Goal: Transaction & Acquisition: Purchase product/service

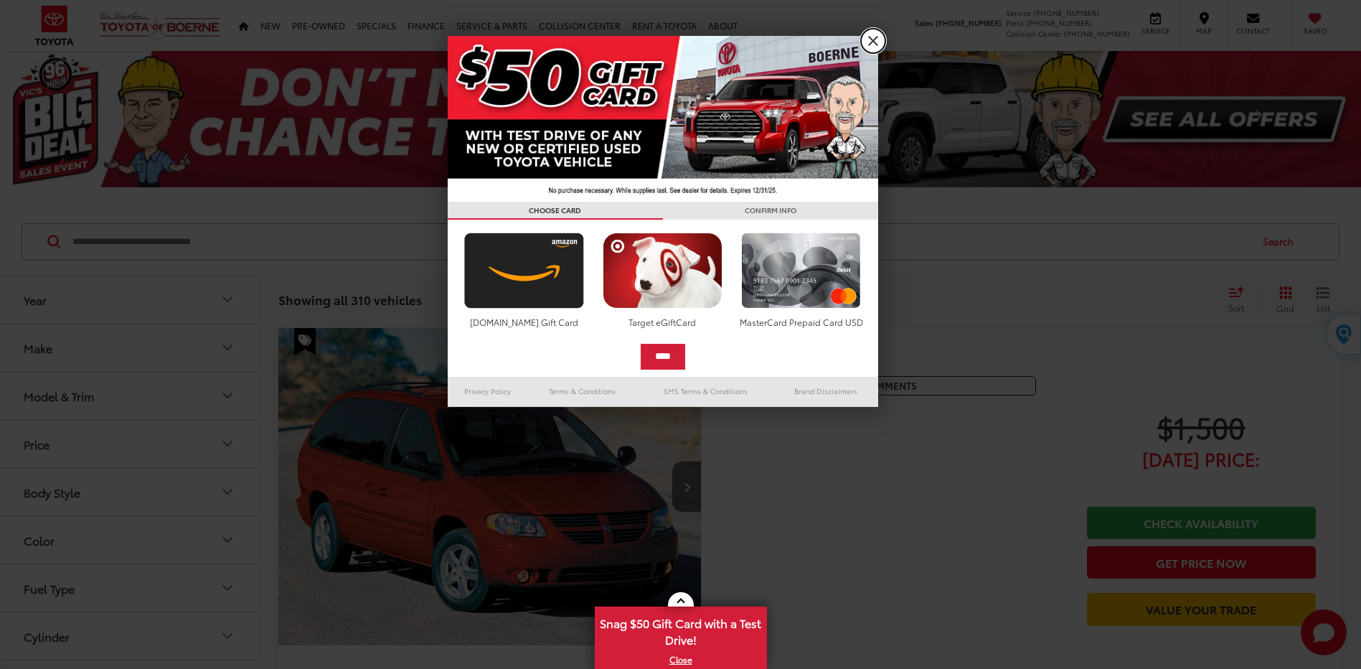
drag, startPoint x: 875, startPoint y: 37, endPoint x: 858, endPoint y: 44, distance: 18.9
click at [873, 37] on link "X" at bounding box center [873, 41] width 24 height 24
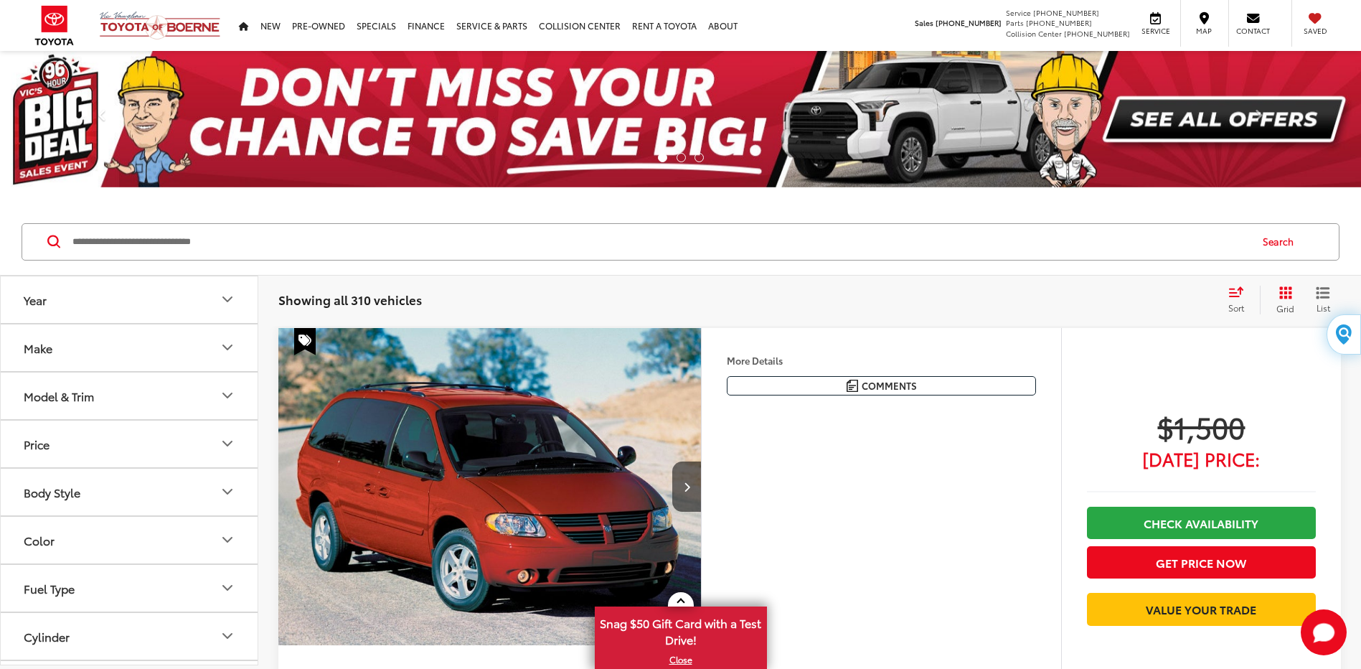
click at [227, 299] on icon "Year" at bounding box center [227, 299] width 17 height 17
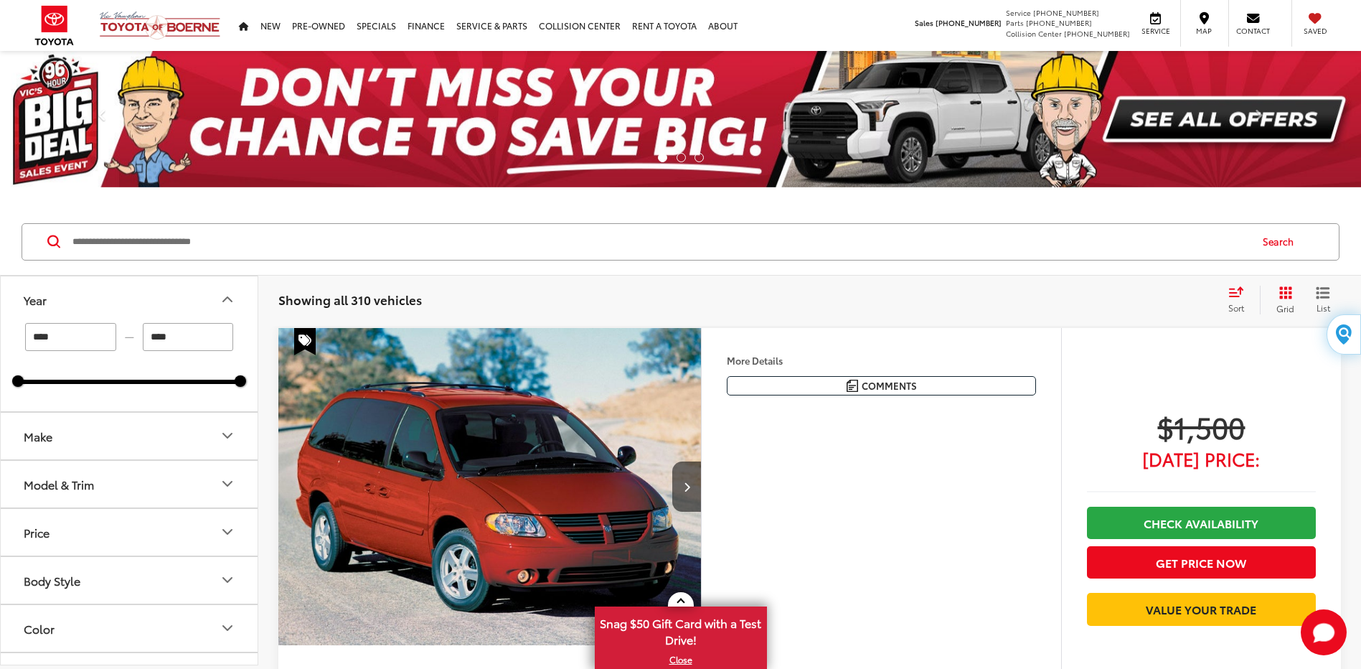
click at [177, 336] on input "****" at bounding box center [188, 337] width 91 height 28
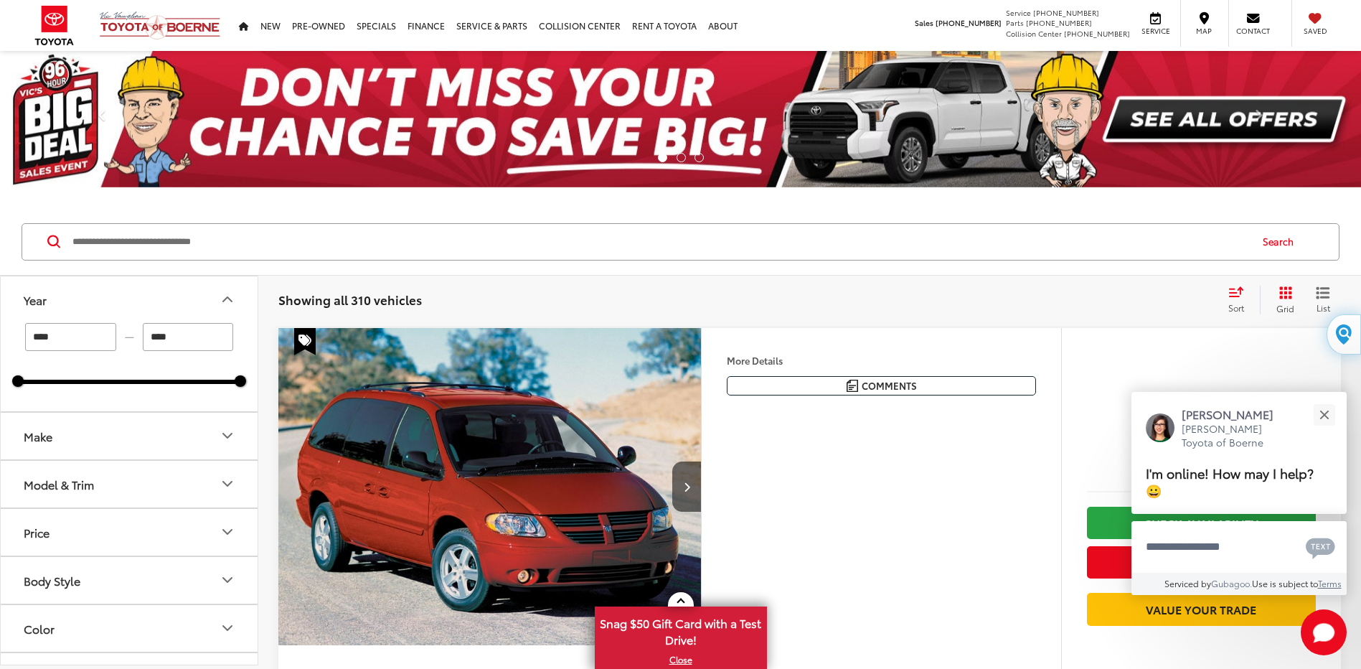
click at [179, 336] on input "****" at bounding box center [188, 337] width 91 height 28
drag, startPoint x: 242, startPoint y: 385, endPoint x: 152, endPoint y: 391, distance: 89.9
click at [188, 398] on div "**** — **** 2000 2020" at bounding box center [129, 367] width 257 height 88
click at [194, 388] on div "**** — **** 2000 2019" at bounding box center [129, 367] width 257 height 88
type input "****"
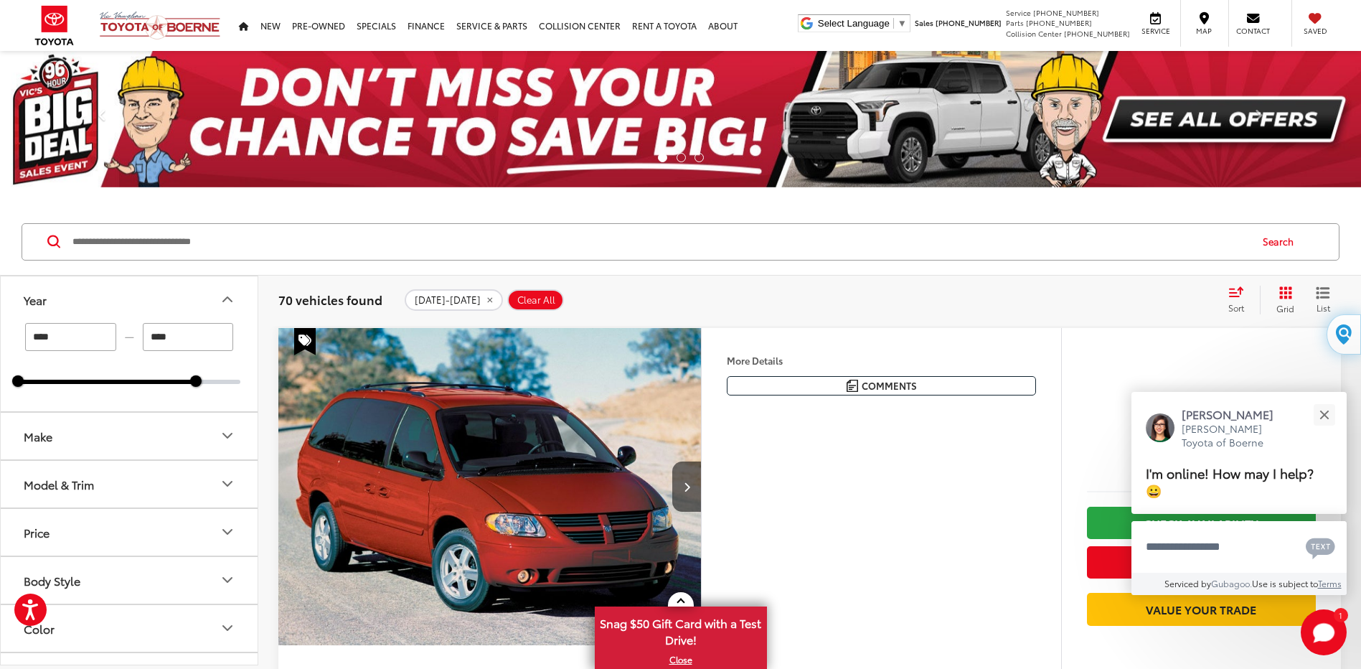
click at [194, 380] on div "2000 2020" at bounding box center [129, 382] width 222 height 4
click at [229, 433] on icon "Make" at bounding box center [227, 435] width 17 height 17
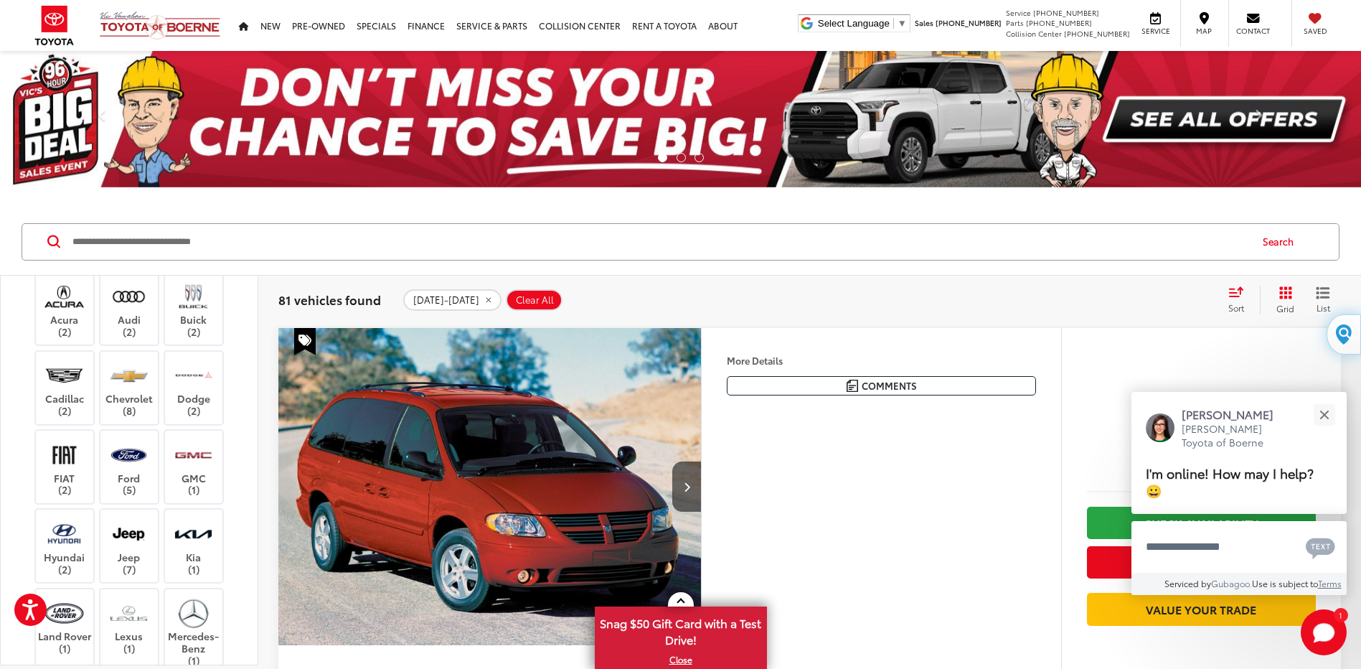
scroll to position [215, 0]
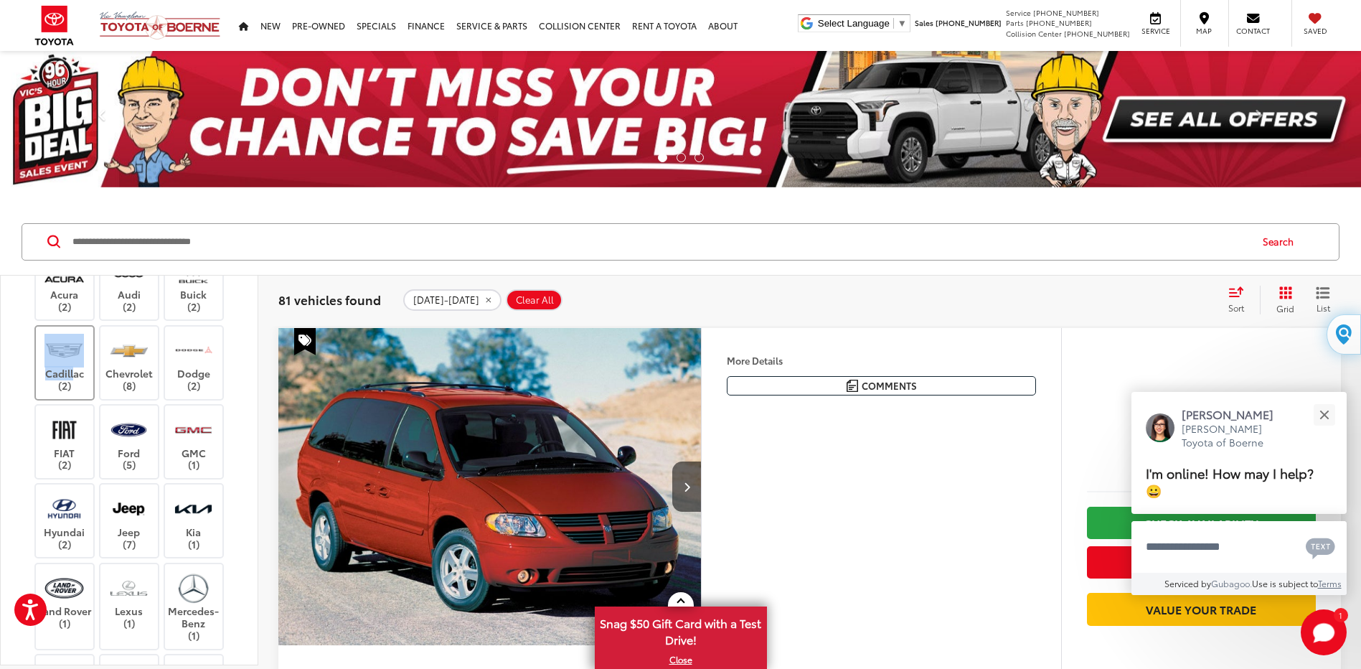
click at [71, 365] on label "Cadillac (2)" at bounding box center [65, 363] width 58 height 58
click at [76, 365] on img at bounding box center [63, 351] width 39 height 34
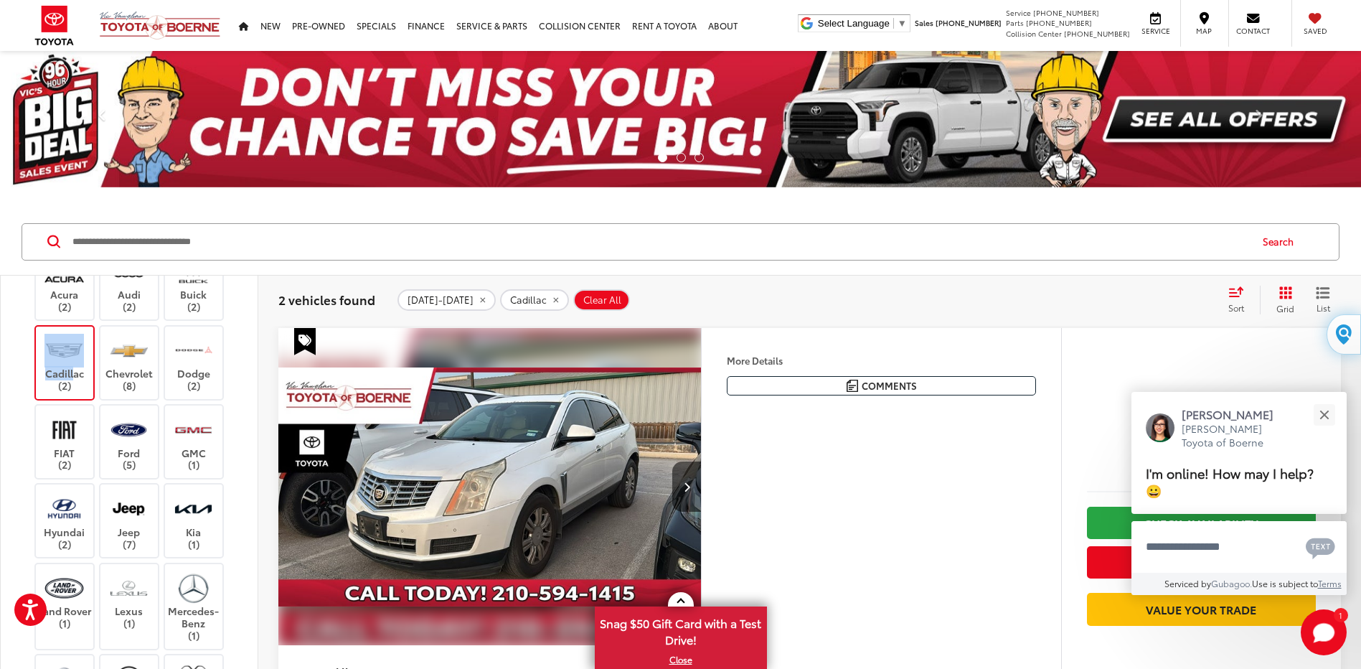
scroll to position [144, 0]
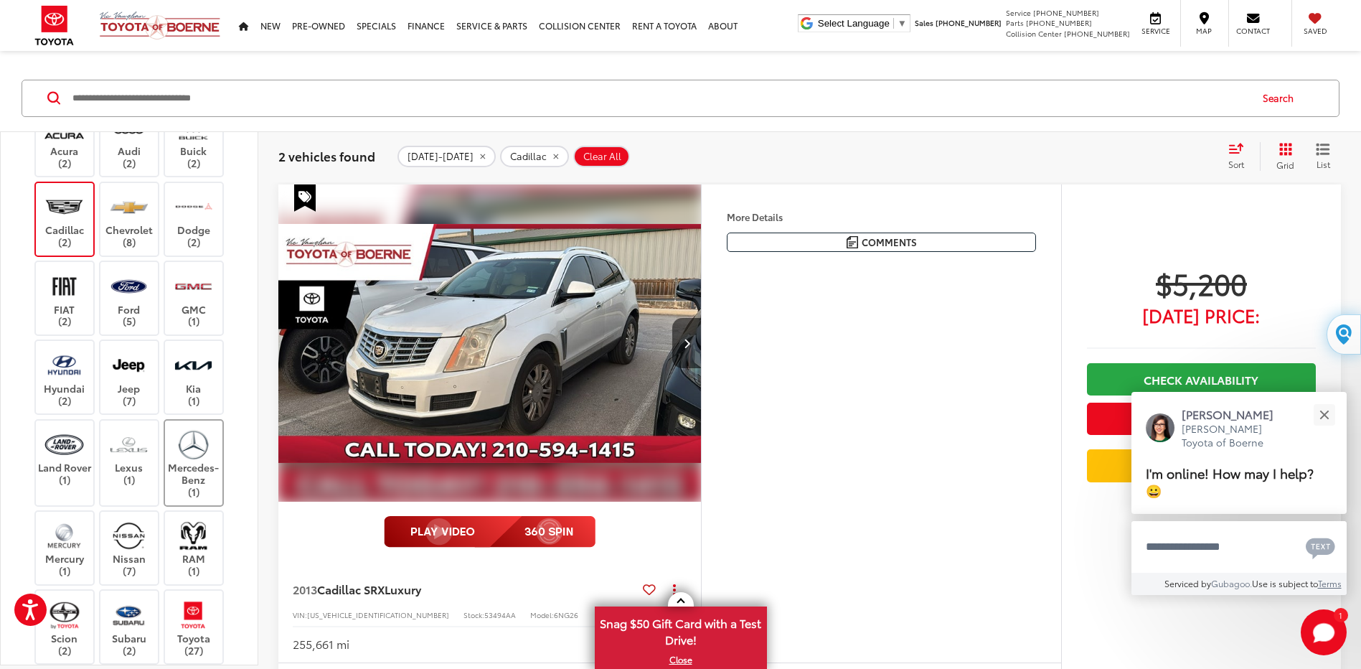
click at [180, 462] on label "Mercedes-Benz (1)" at bounding box center [194, 463] width 58 height 70
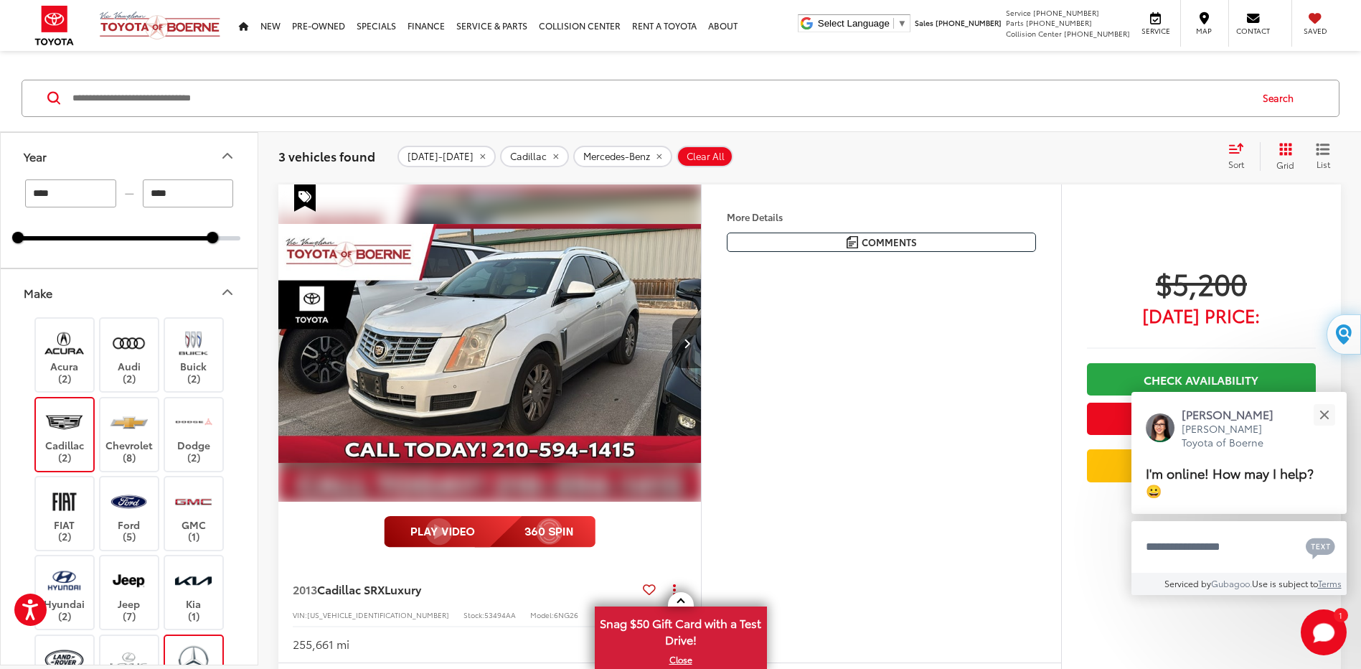
click at [228, 291] on icon "Make" at bounding box center [227, 292] width 9 height 4
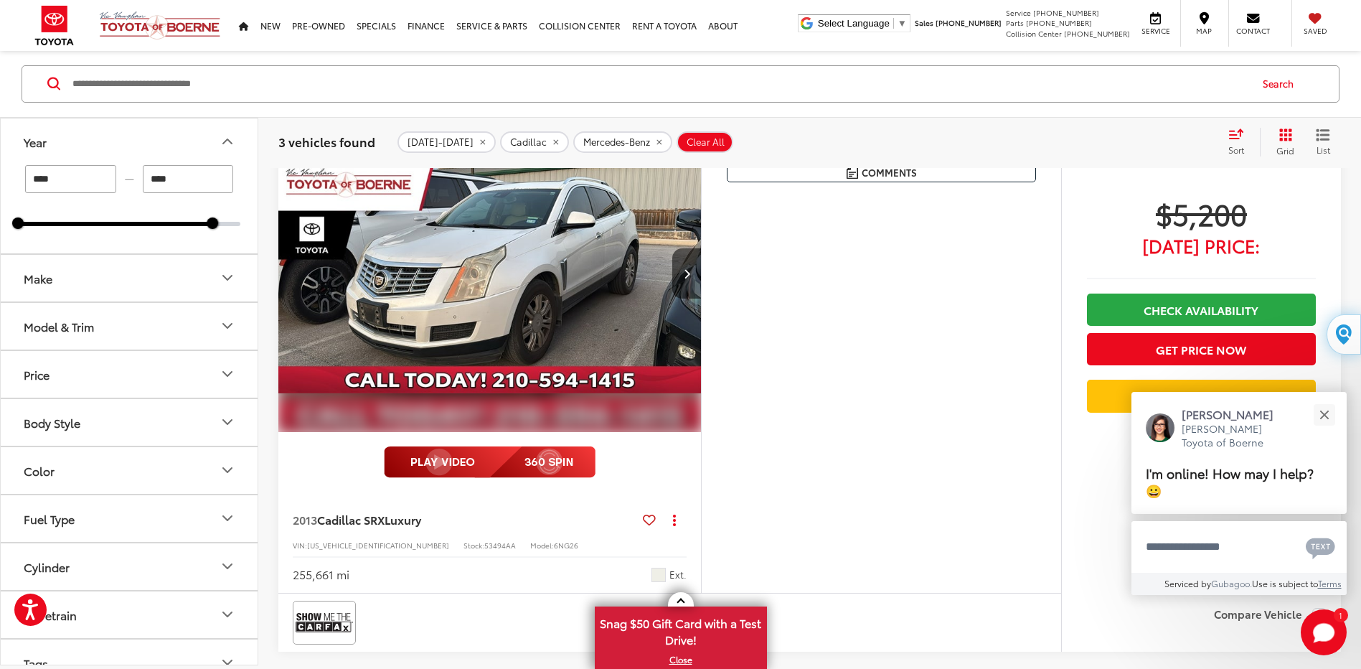
scroll to position [215, 0]
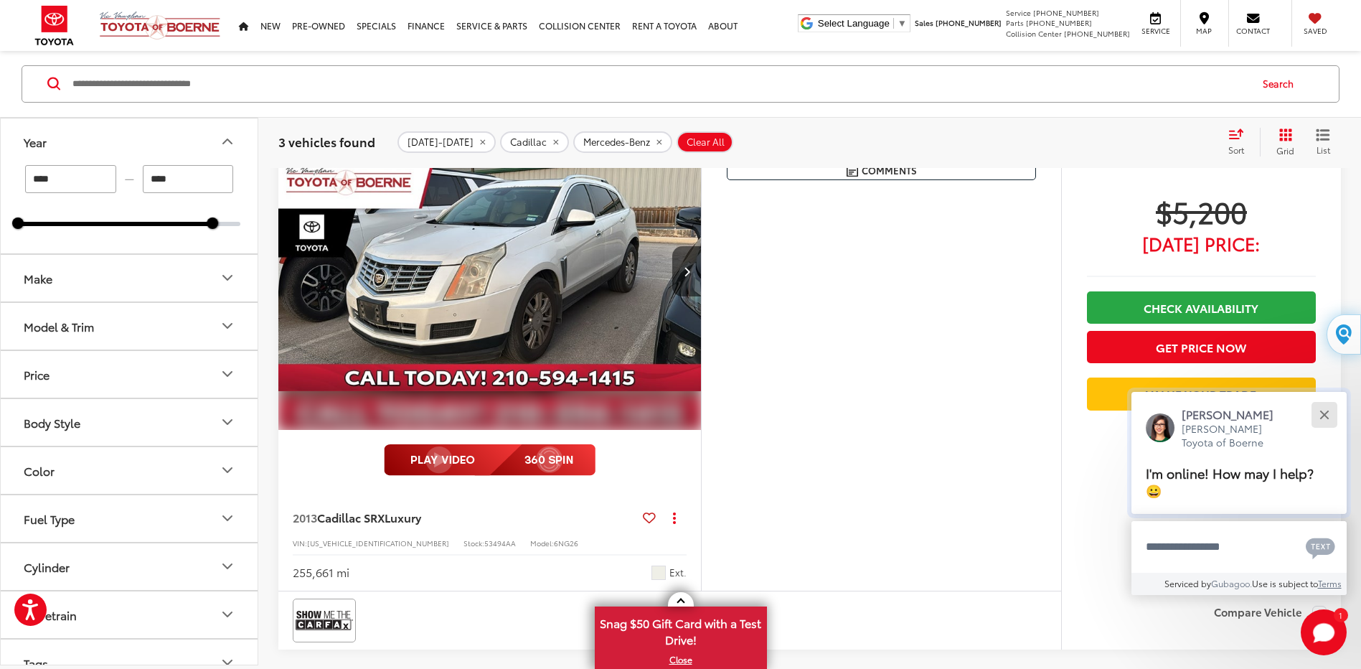
click at [1325, 419] on button "Close" at bounding box center [1324, 414] width 31 height 31
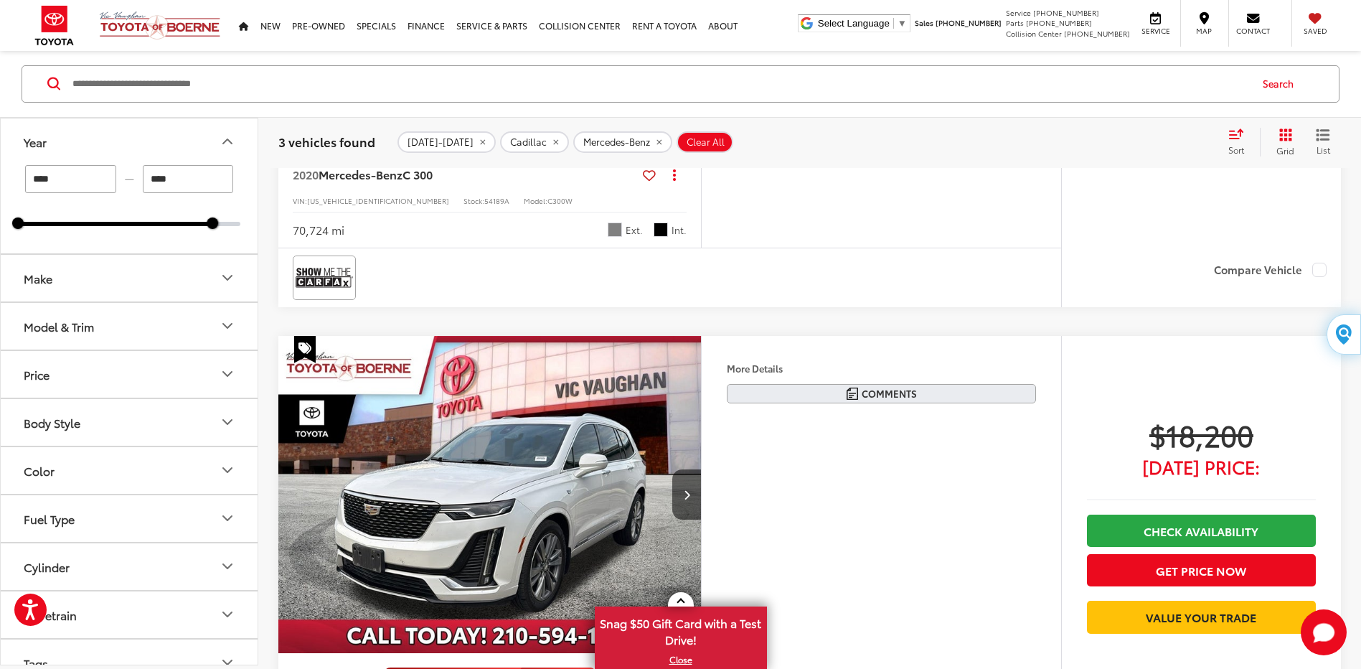
scroll to position [1076, 0]
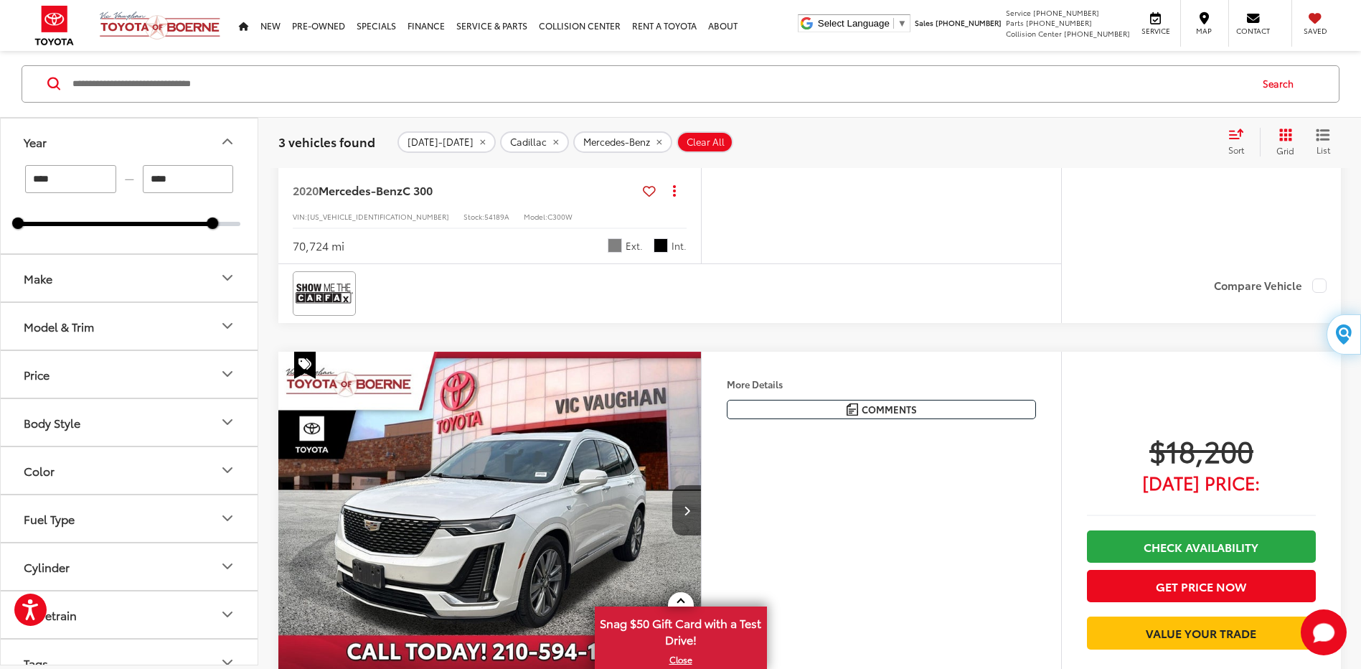
click at [438, 476] on img "2020 Cadillac XT6 Premium Luxury 0" at bounding box center [490, 511] width 425 height 319
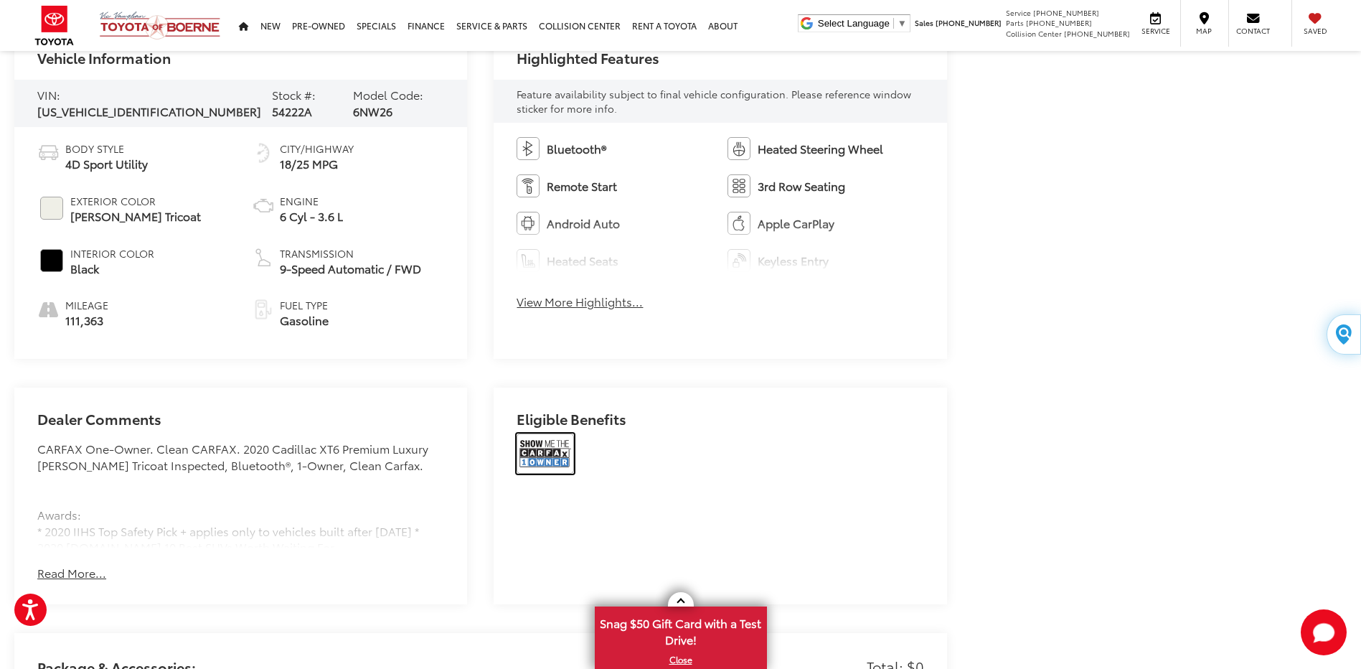
click at [549, 441] on img at bounding box center [545, 453] width 57 height 40
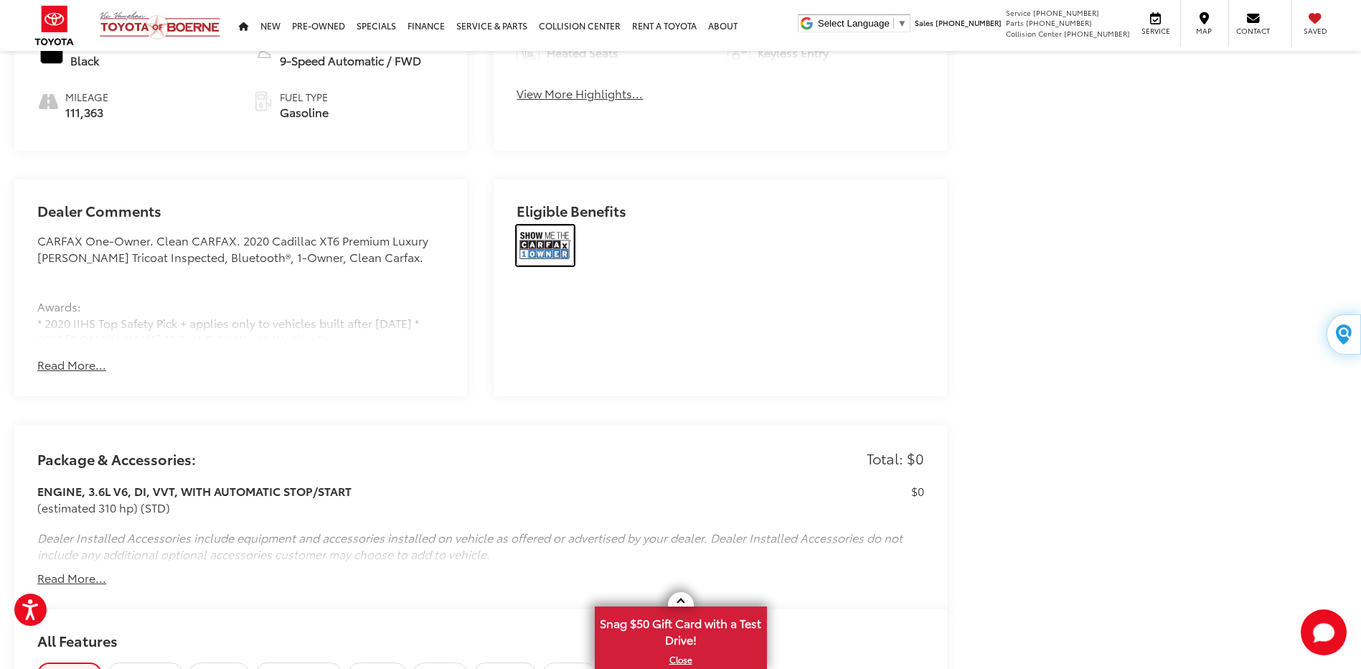
scroll to position [933, 0]
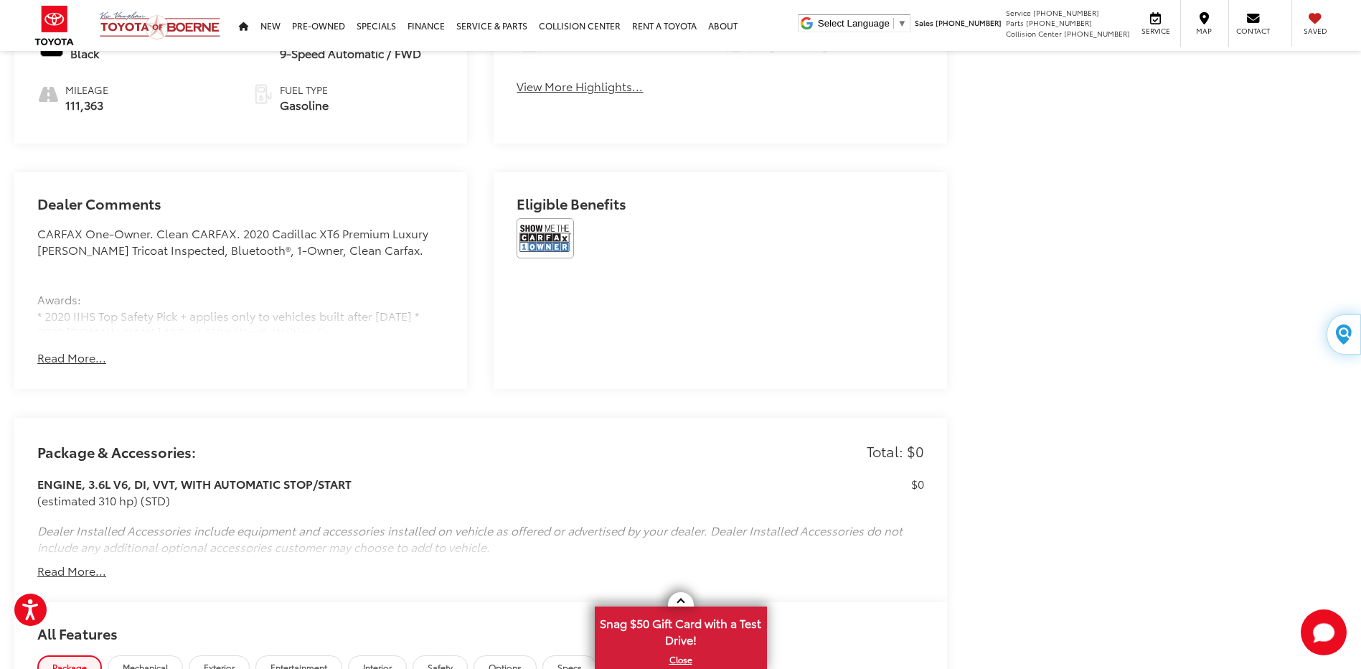
click at [57, 352] on button "Read More..." at bounding box center [71, 357] width 69 height 17
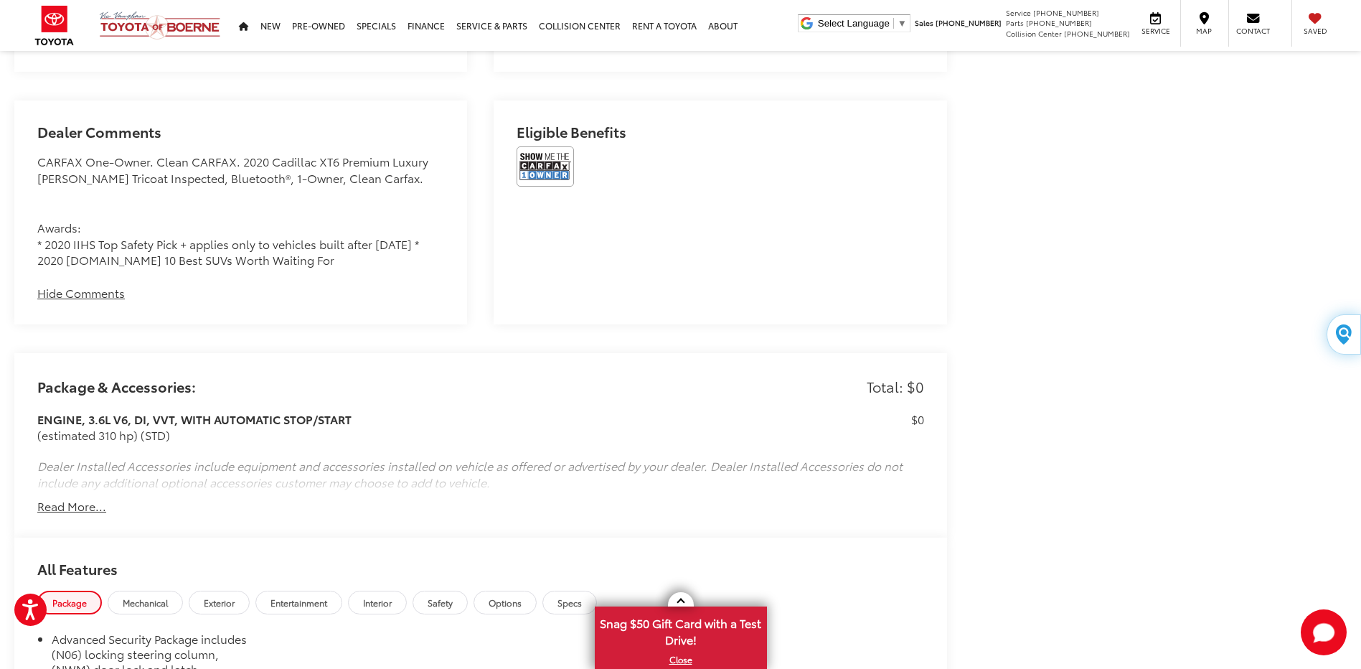
scroll to position [1076, 0]
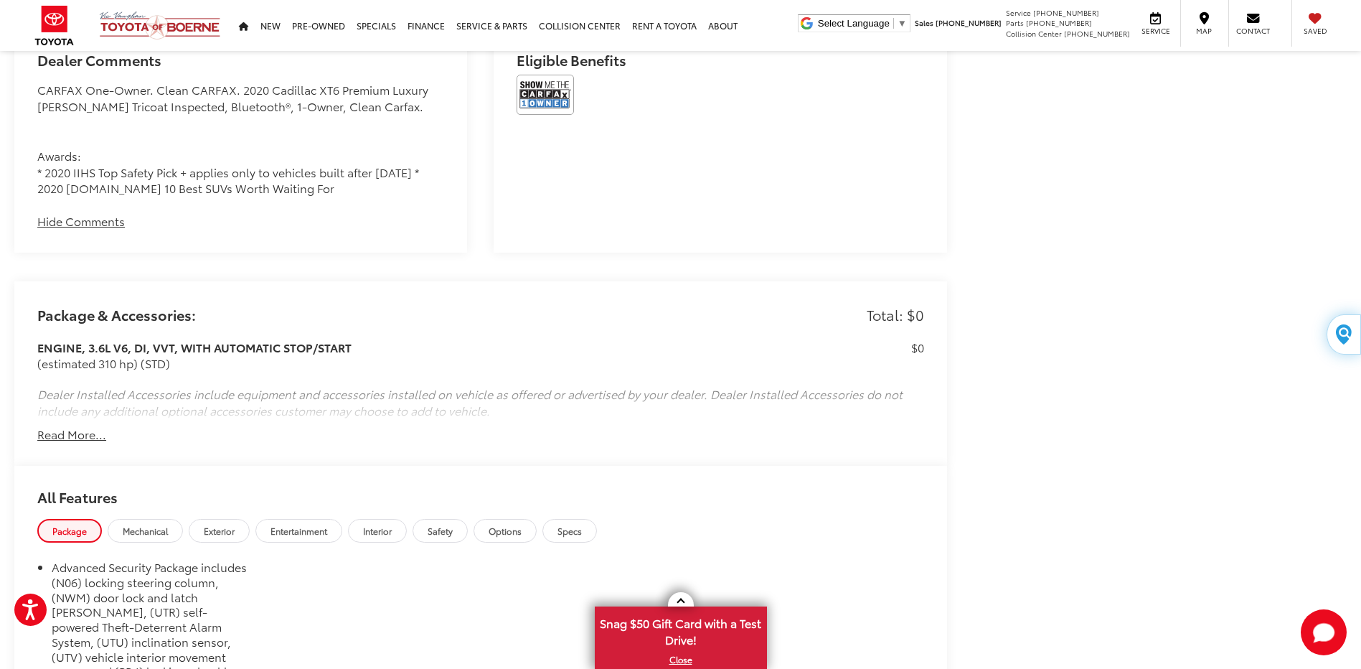
click at [66, 431] on button "Read More..." at bounding box center [71, 434] width 69 height 17
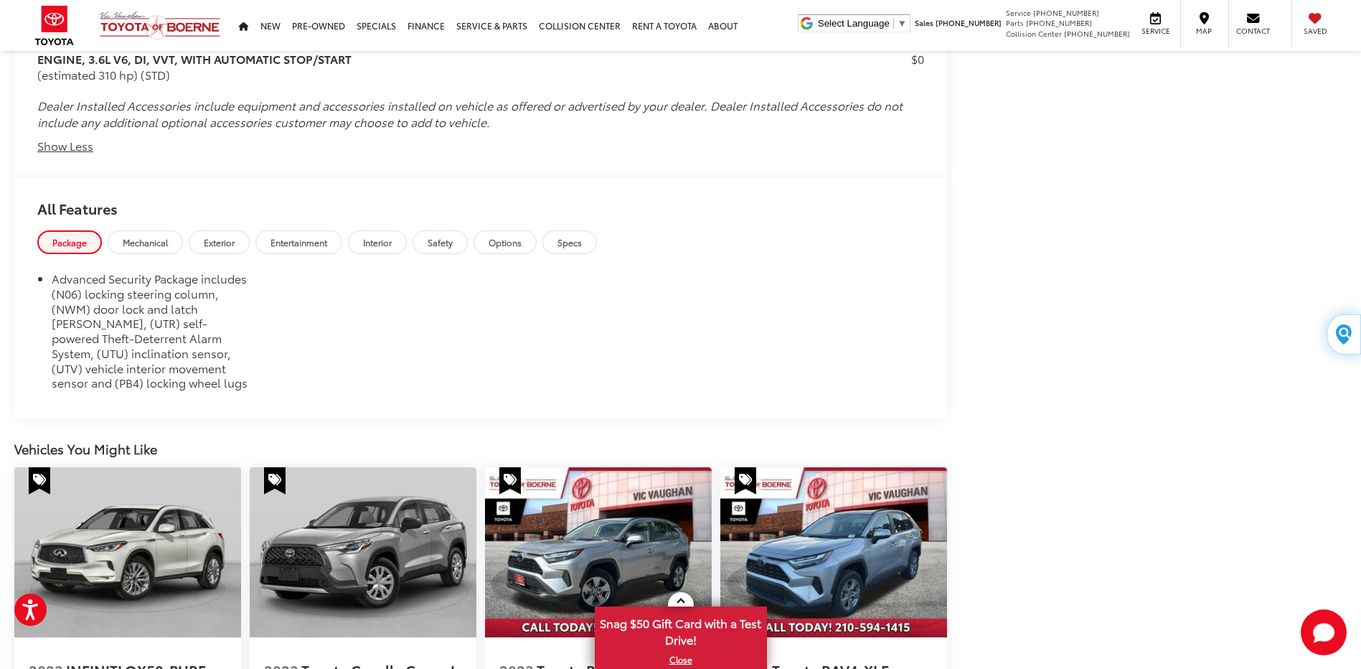
scroll to position [1268, 0]
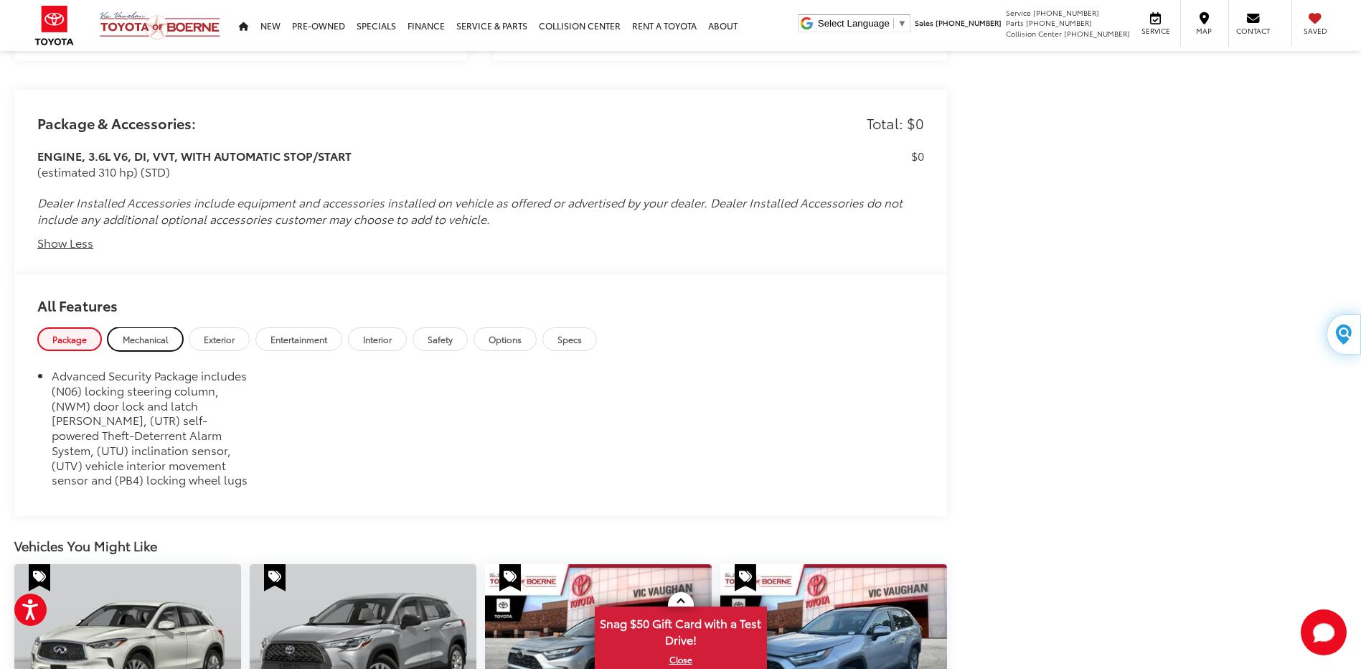
click at [142, 341] on span "Mechanical" at bounding box center [145, 339] width 45 height 12
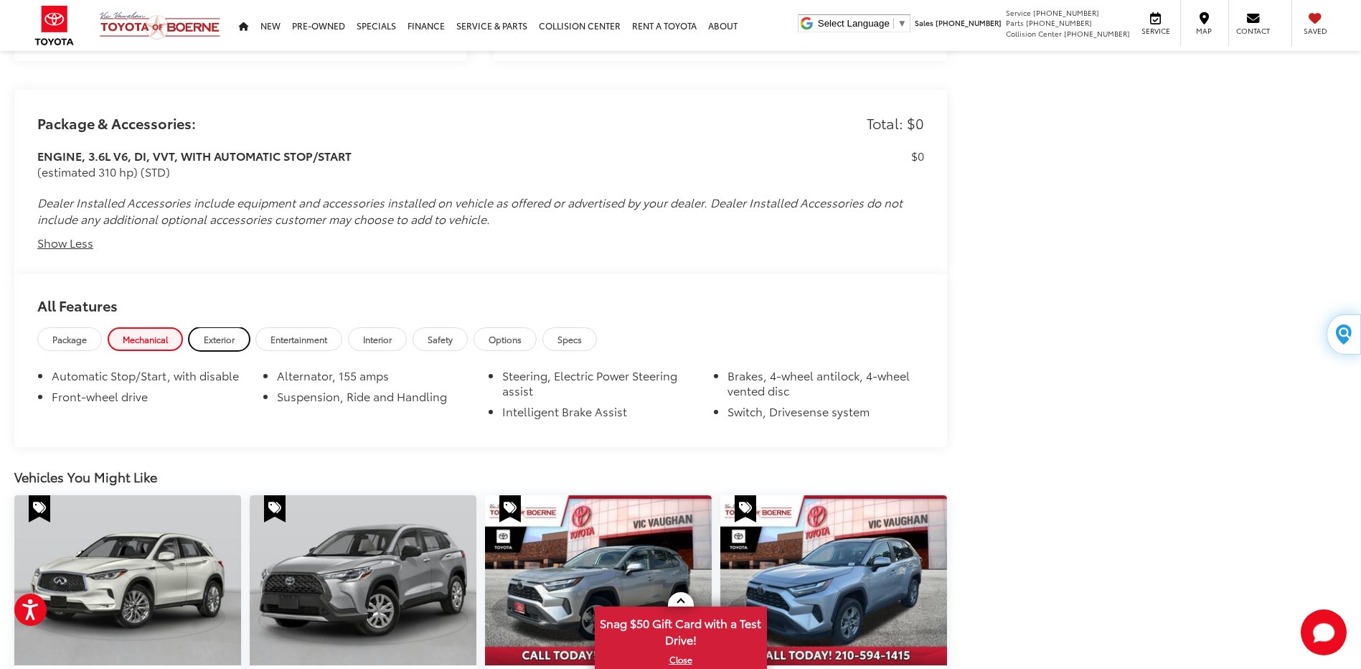
click at [210, 333] on span "Exterior" at bounding box center [219, 339] width 31 height 12
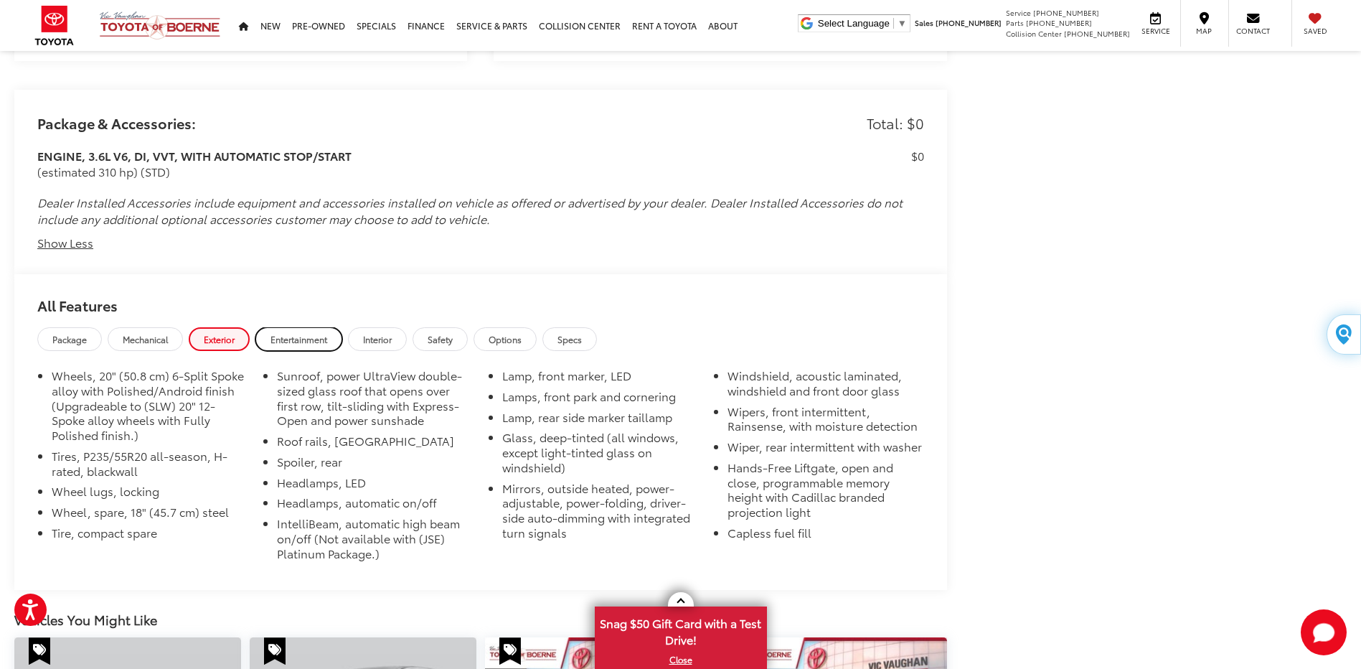
click at [294, 333] on span "Entertainment" at bounding box center [299, 339] width 57 height 12
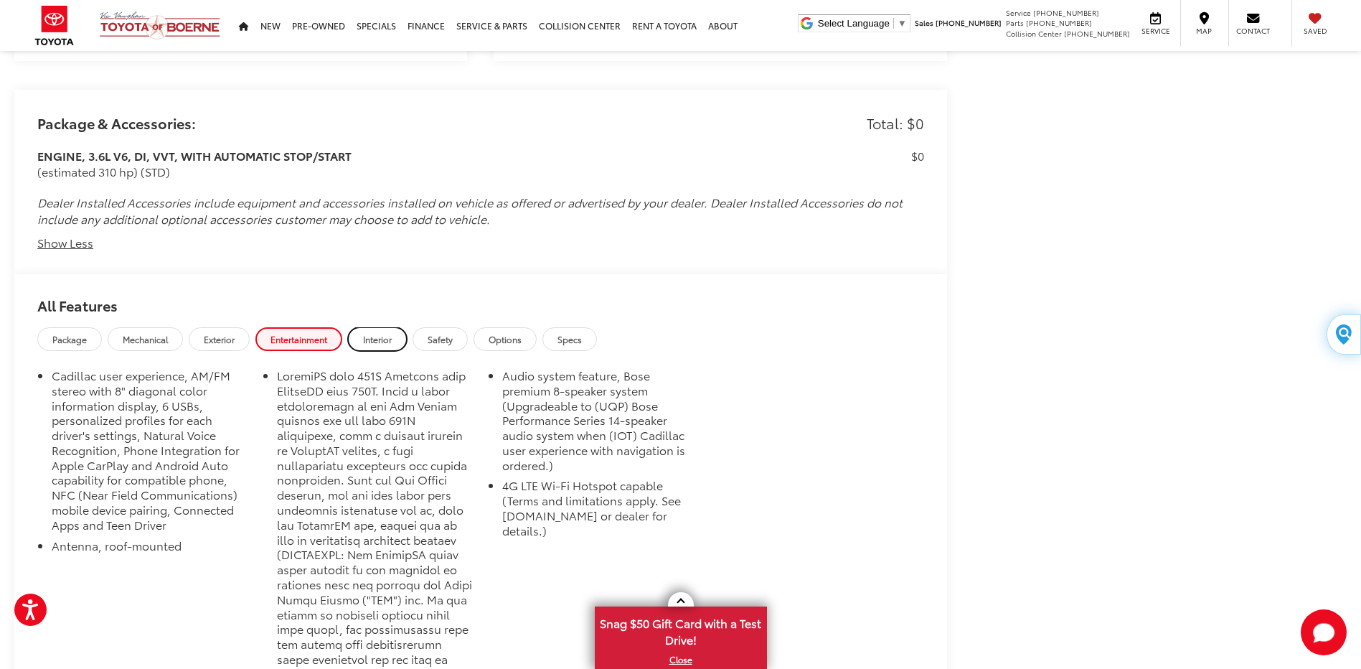
click at [370, 334] on span "Interior" at bounding box center [377, 339] width 29 height 12
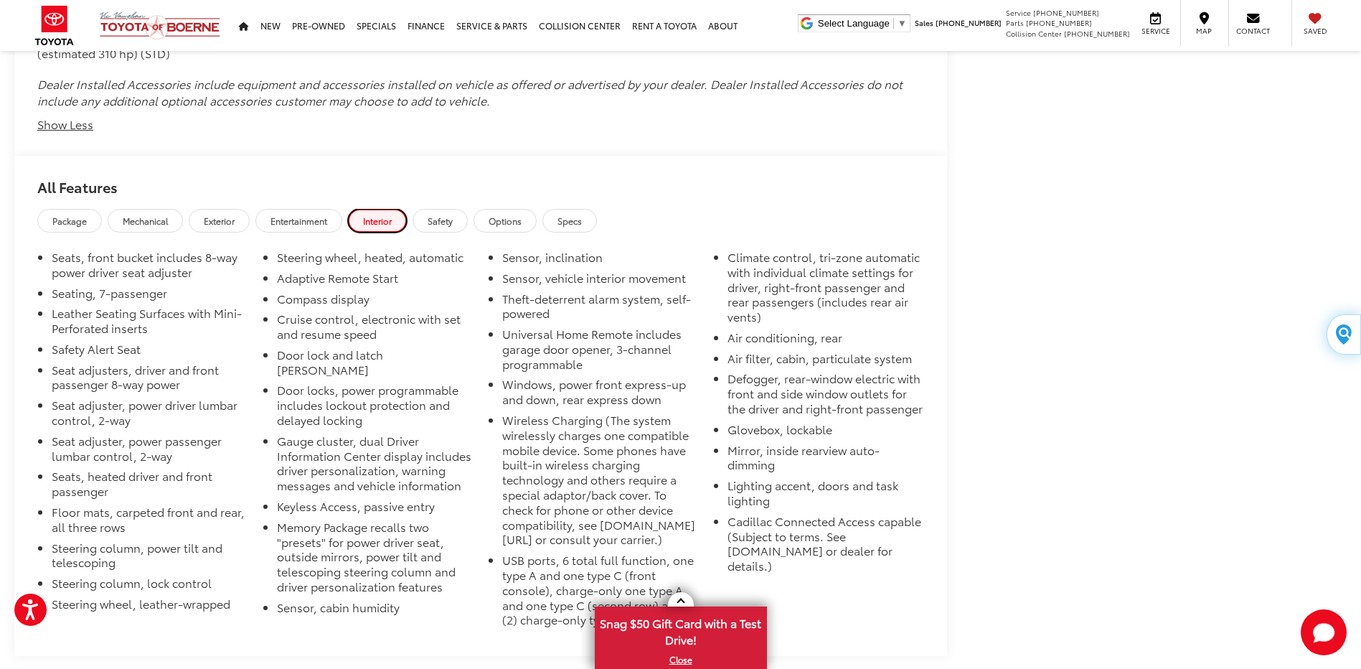
scroll to position [1412, 0]
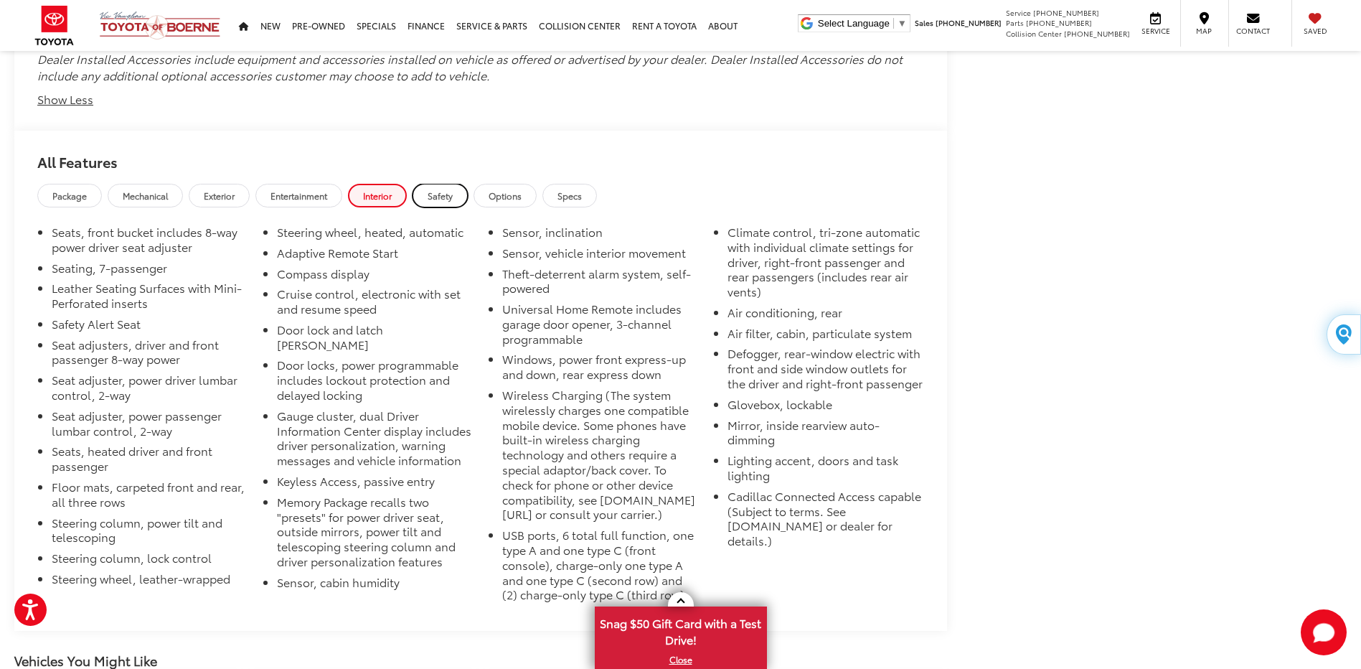
click at [445, 192] on span "Safety" at bounding box center [440, 195] width 25 height 12
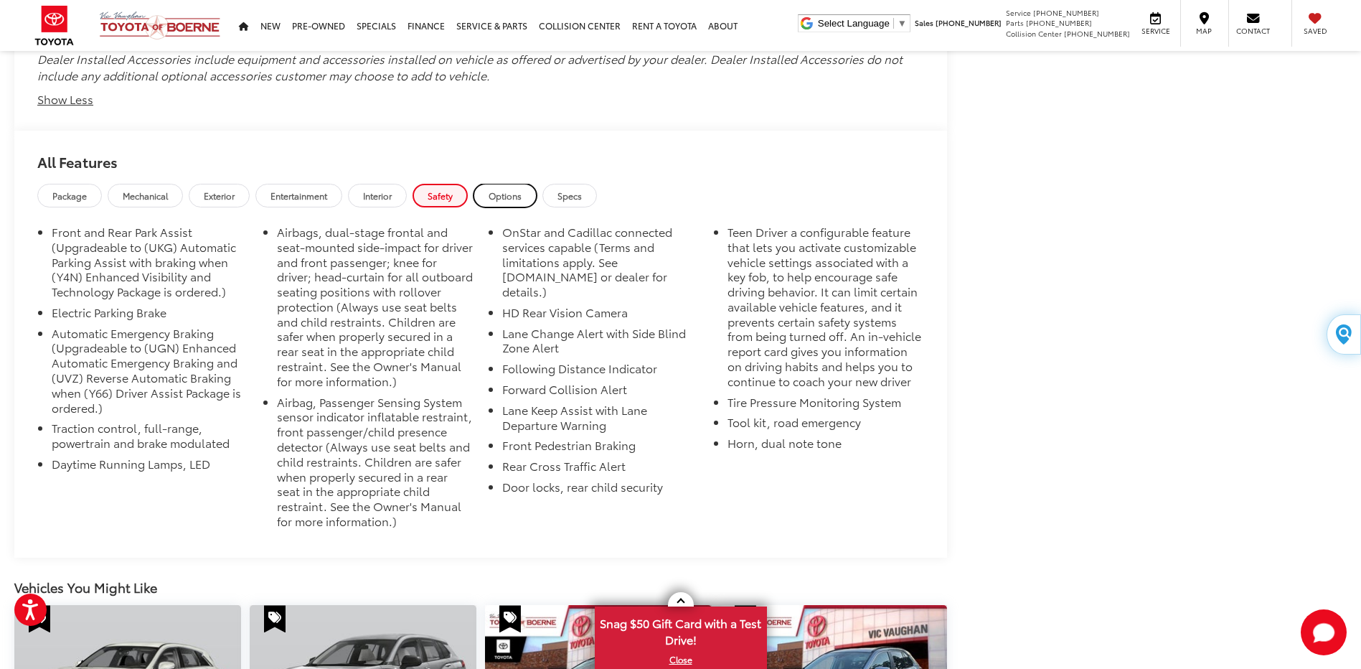
click at [516, 189] on span "Options" at bounding box center [505, 195] width 33 height 12
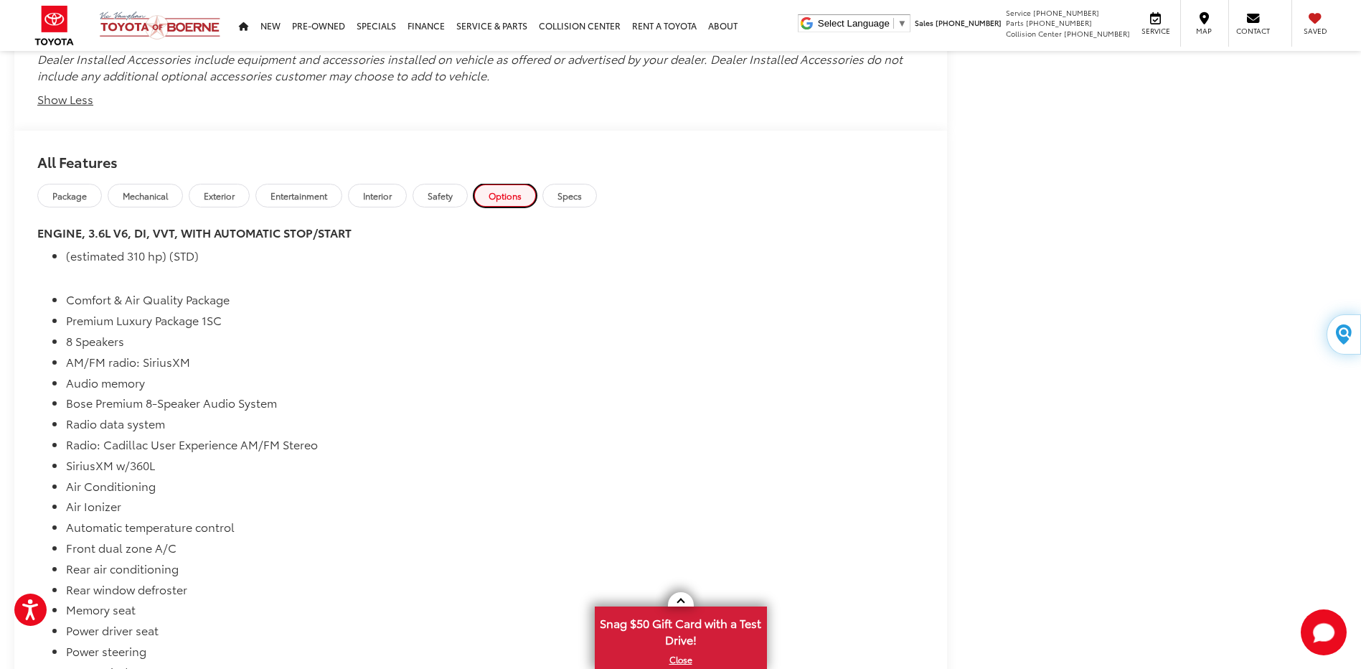
scroll to position [1483, 0]
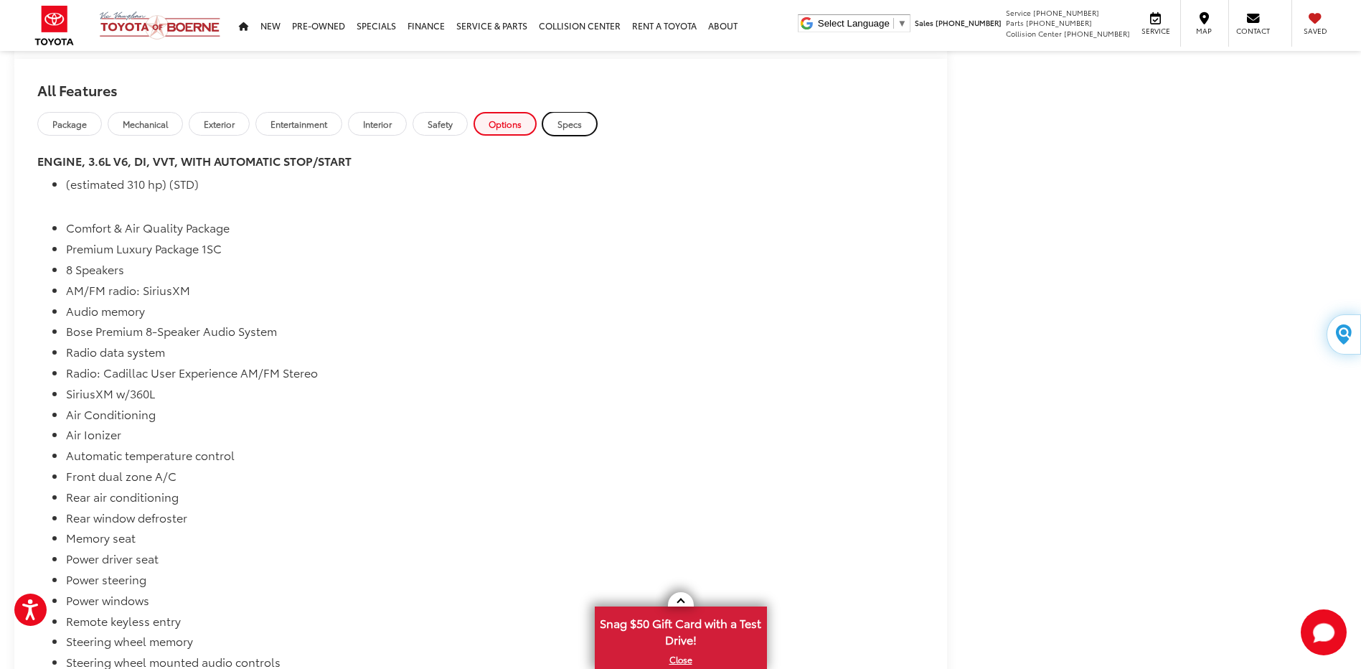
click at [572, 120] on span "Specs" at bounding box center [570, 124] width 24 height 12
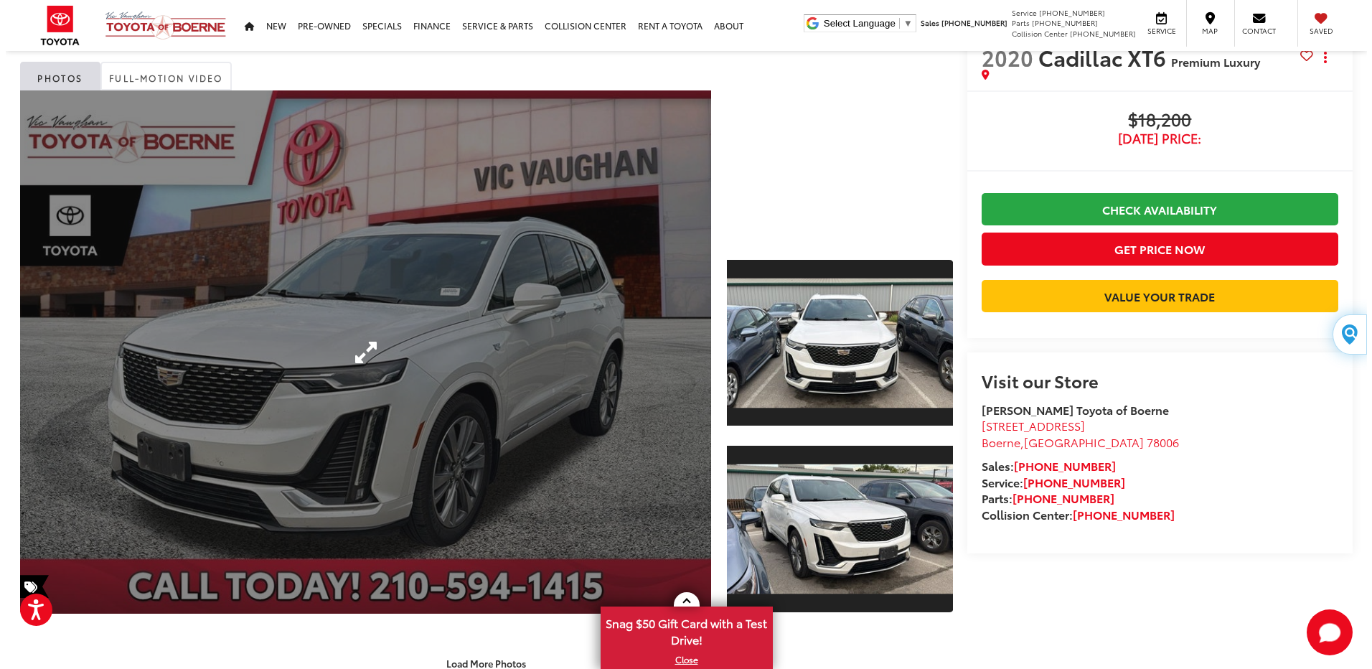
scroll to position [72, 0]
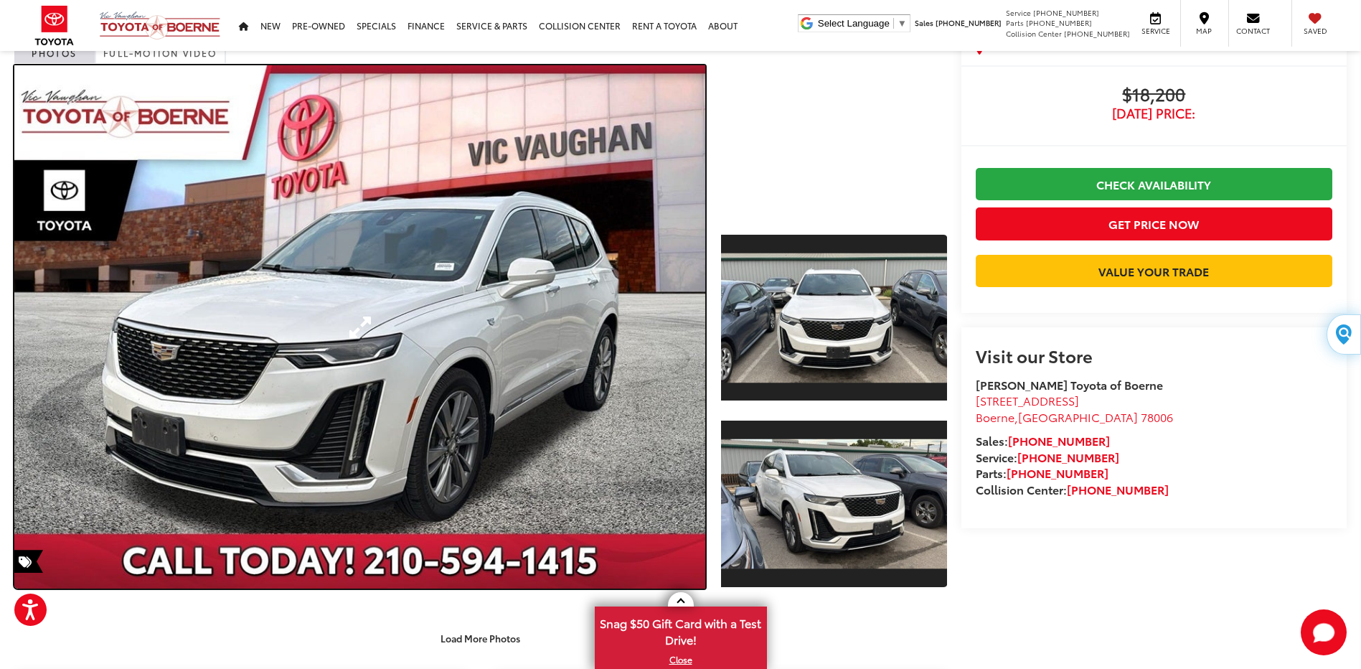
click at [206, 349] on link "Expand Photo 0" at bounding box center [359, 326] width 691 height 523
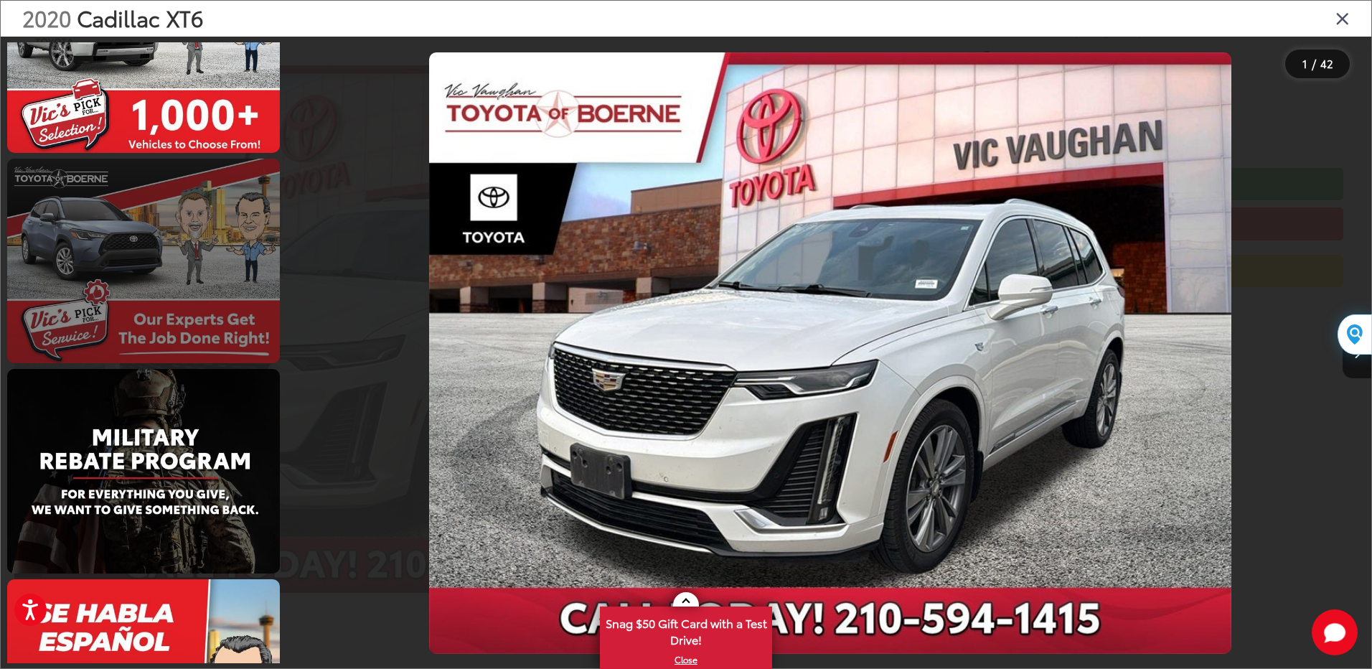
scroll to position [7638, 0]
